Goal: Contribute content: Add original content to the website for others to see

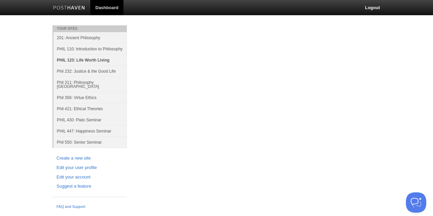
click at [77, 60] on link "PHIL 123: Life Worth Living" at bounding box center [89, 59] width 73 height 11
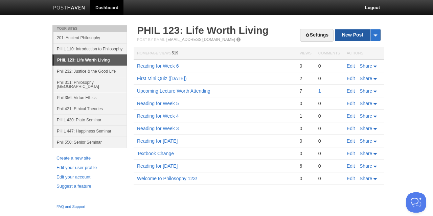
click at [349, 33] on link "New Post" at bounding box center [357, 35] width 45 height 12
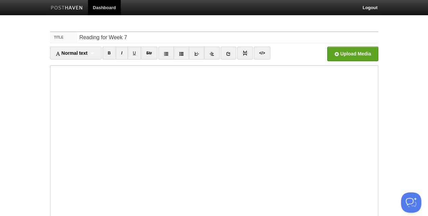
type input "Reading for Week 7"
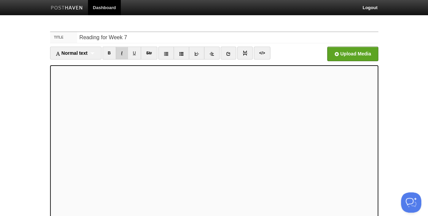
click at [125, 52] on link "I" at bounding box center [122, 53] width 12 height 13
click at [127, 50] on link "I" at bounding box center [122, 53] width 12 height 13
click at [351, 55] on input "file" at bounding box center [148, 56] width 512 height 34
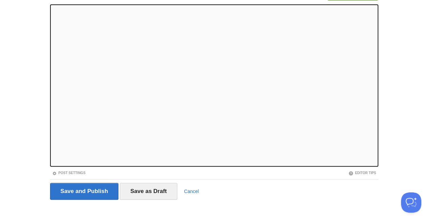
scroll to position [65, 0]
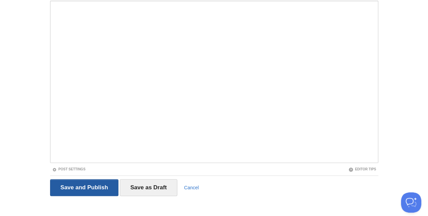
click at [72, 186] on input "Save and Publish" at bounding box center [84, 187] width 69 height 17
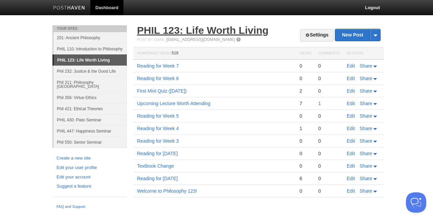
click at [173, 28] on link "PHIL 123: Life Worth Living" at bounding box center [203, 30] width 132 height 11
